Goal: Navigation & Orientation: Find specific page/section

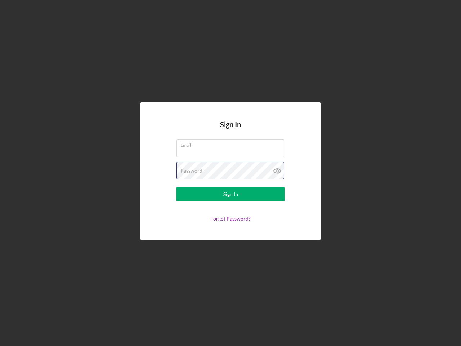
click at [231, 173] on div "Password" at bounding box center [231, 171] width 108 height 18
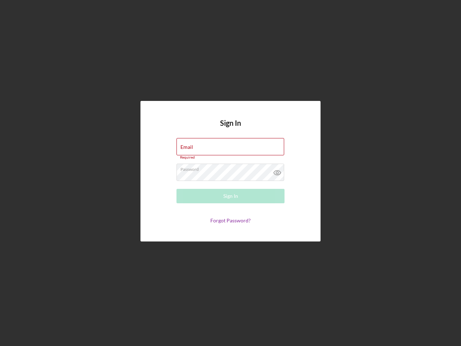
click at [278, 171] on icon at bounding box center [278, 173] width 18 height 18
